Goal: Task Accomplishment & Management: Manage account settings

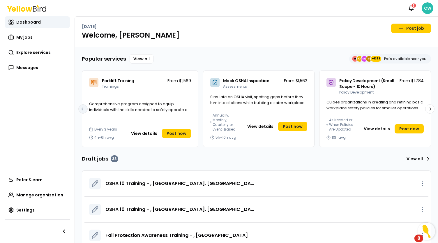
click at [426, 5] on html "Notifications 5 CW Dashboard My jobs Explore services Messages Refer & earn Man…" at bounding box center [219, 121] width 438 height 243
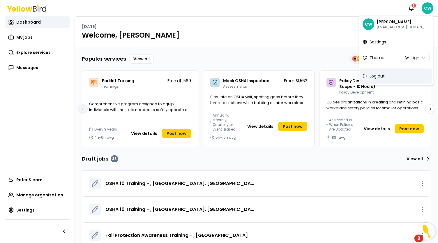
click at [375, 75] on span "Log out" at bounding box center [377, 76] width 15 height 6
